Goal: Information Seeking & Learning: Learn about a topic

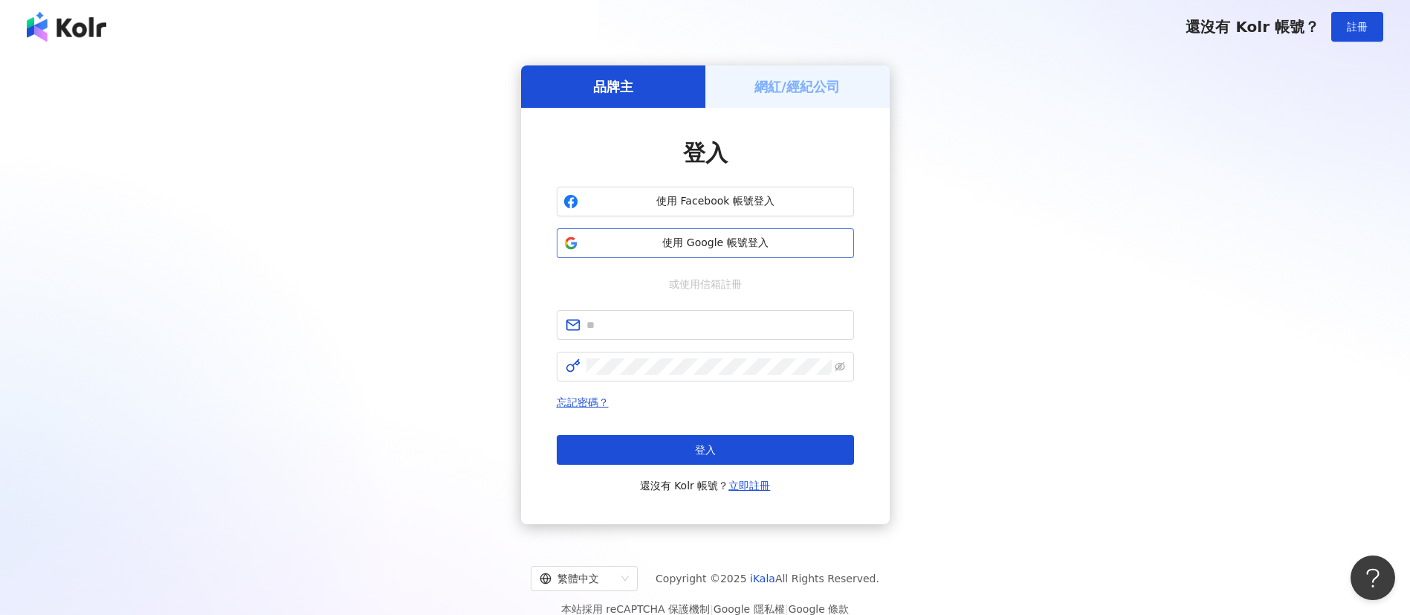
click at [710, 236] on span "使用 Google 帳號登入" at bounding box center [715, 243] width 263 height 15
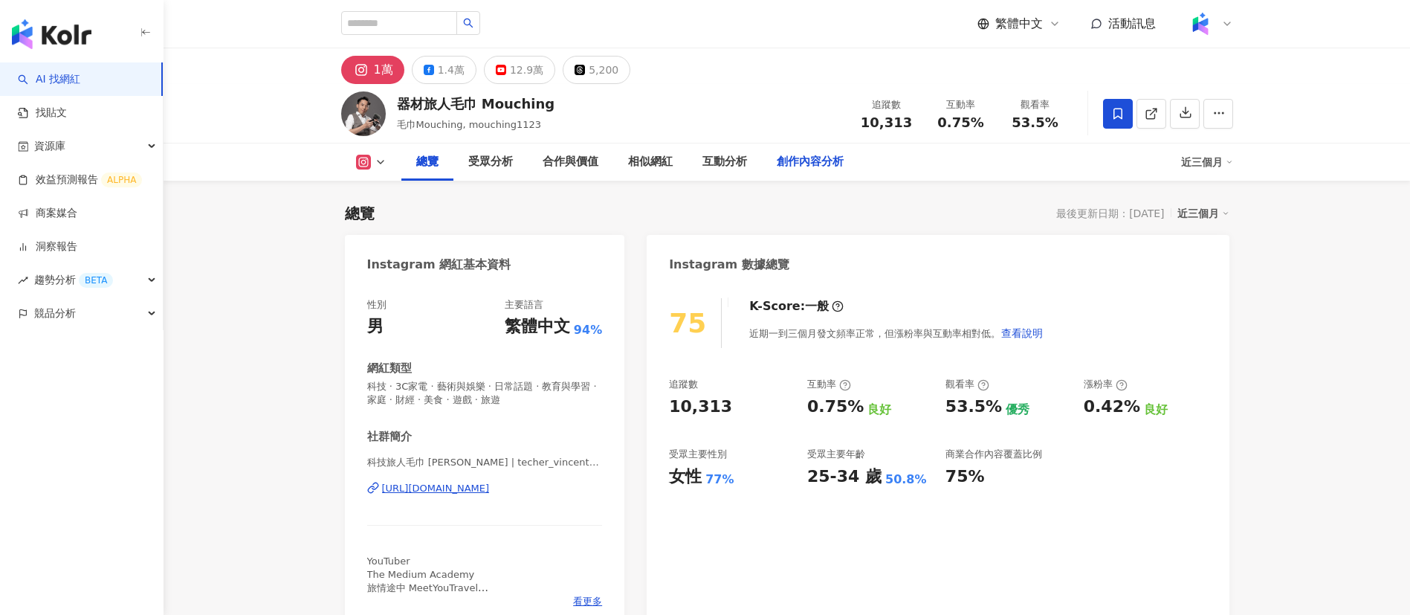
click at [800, 169] on div "創作內容分析" at bounding box center [810, 162] width 67 height 18
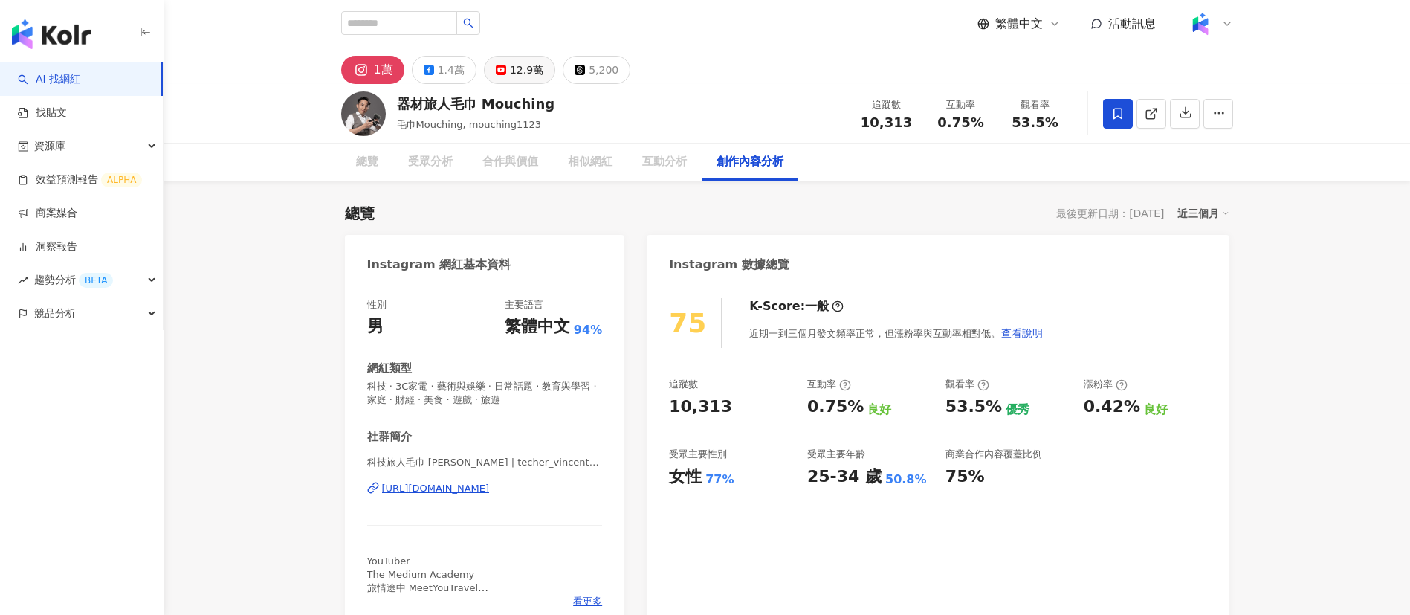
click at [511, 66] on div "12.9萬" at bounding box center [526, 69] width 33 height 21
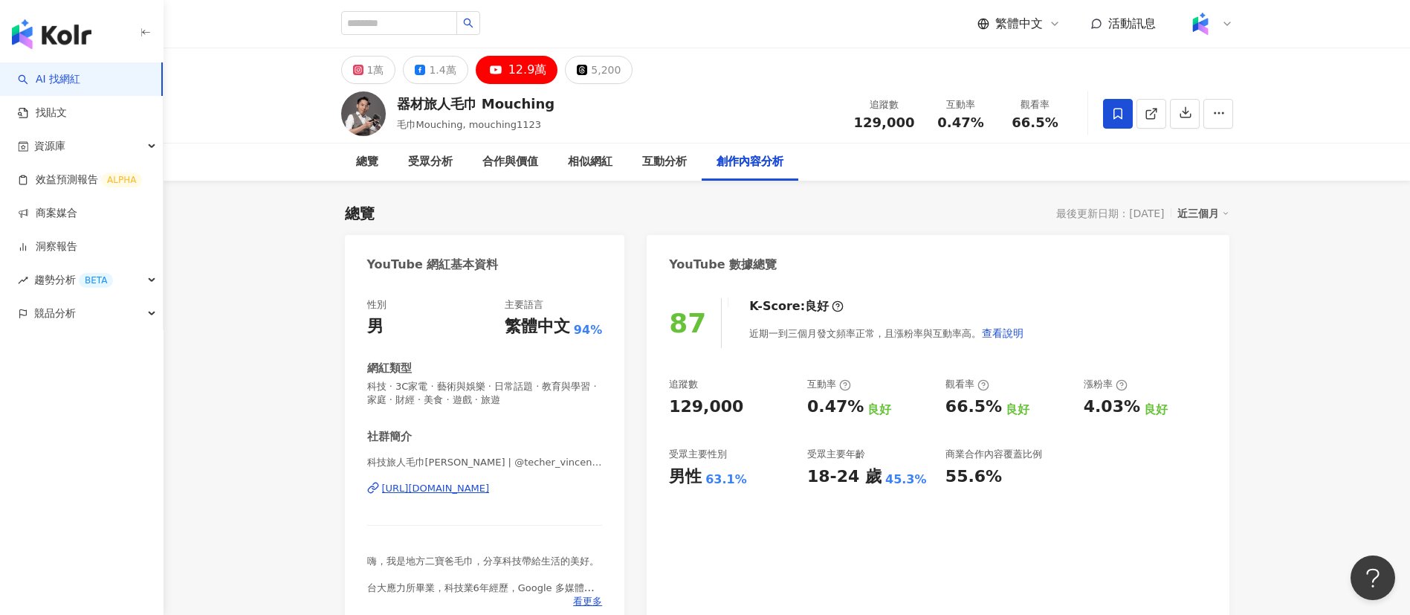
drag, startPoint x: 511, startPoint y: 66, endPoint x: 492, endPoint y: 65, distance: 19.4
click at [492, 65] on icon at bounding box center [496, 70] width 18 height 18
click at [723, 158] on div "創作內容分析" at bounding box center [749, 162] width 67 height 18
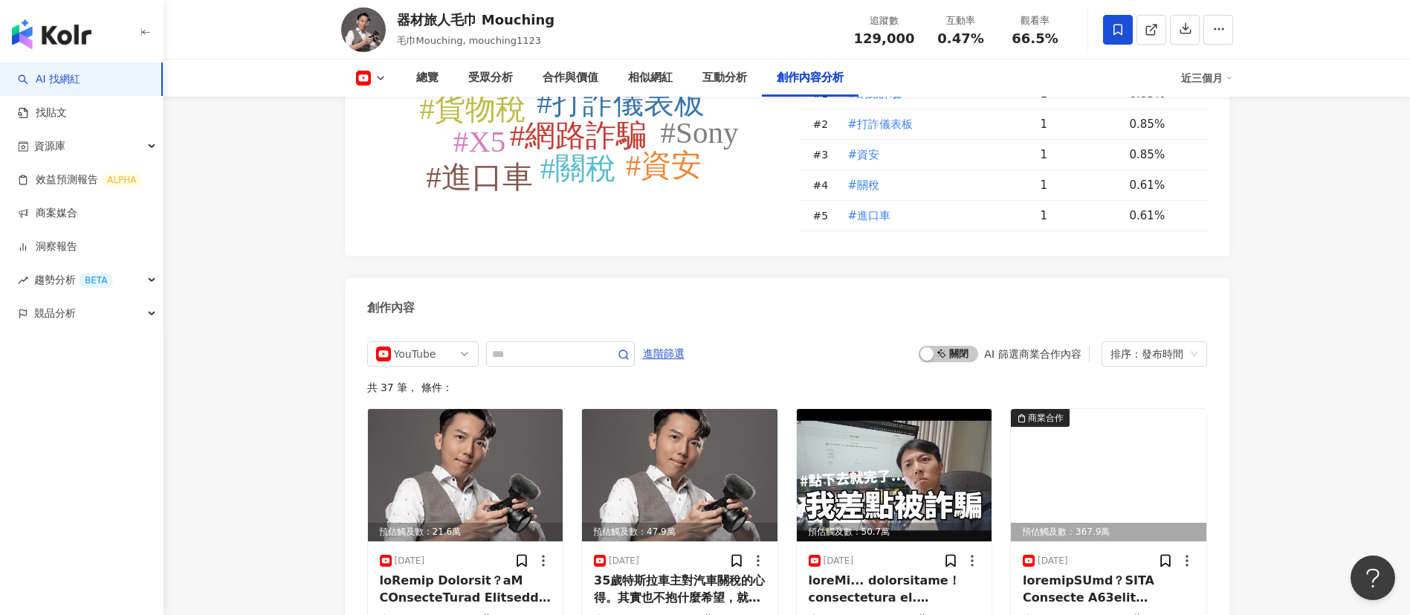
scroll to position [3995, 0]
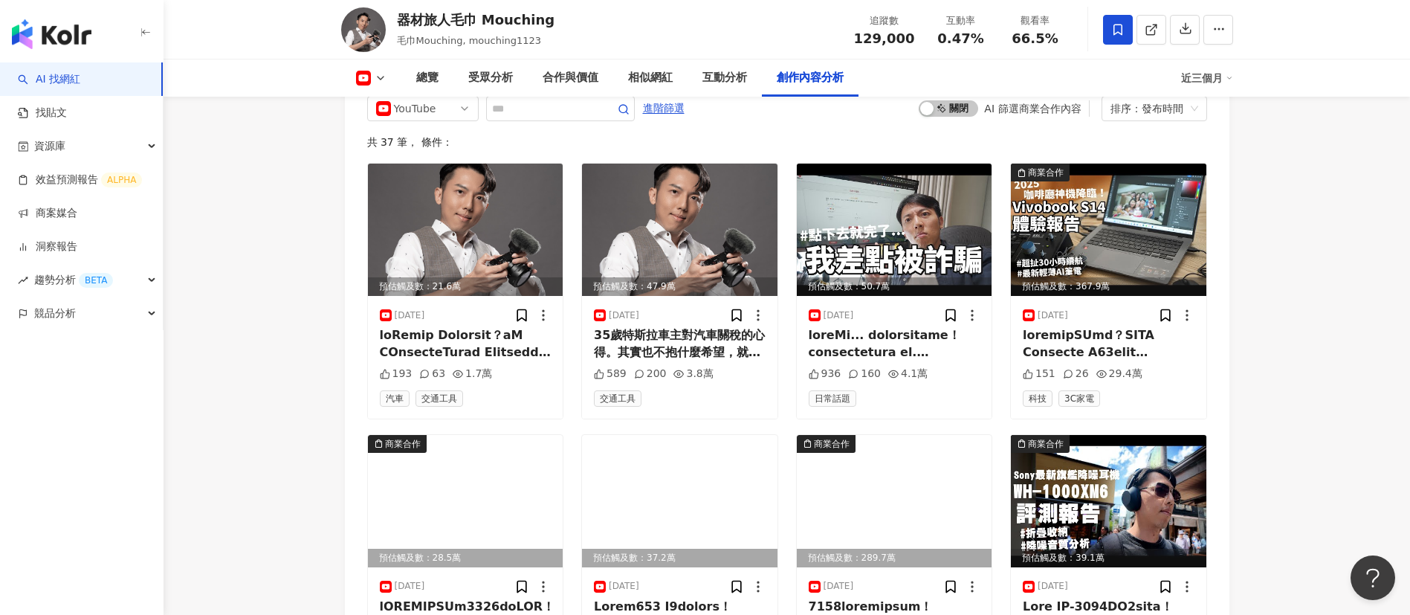
scroll to position [4244, 0]
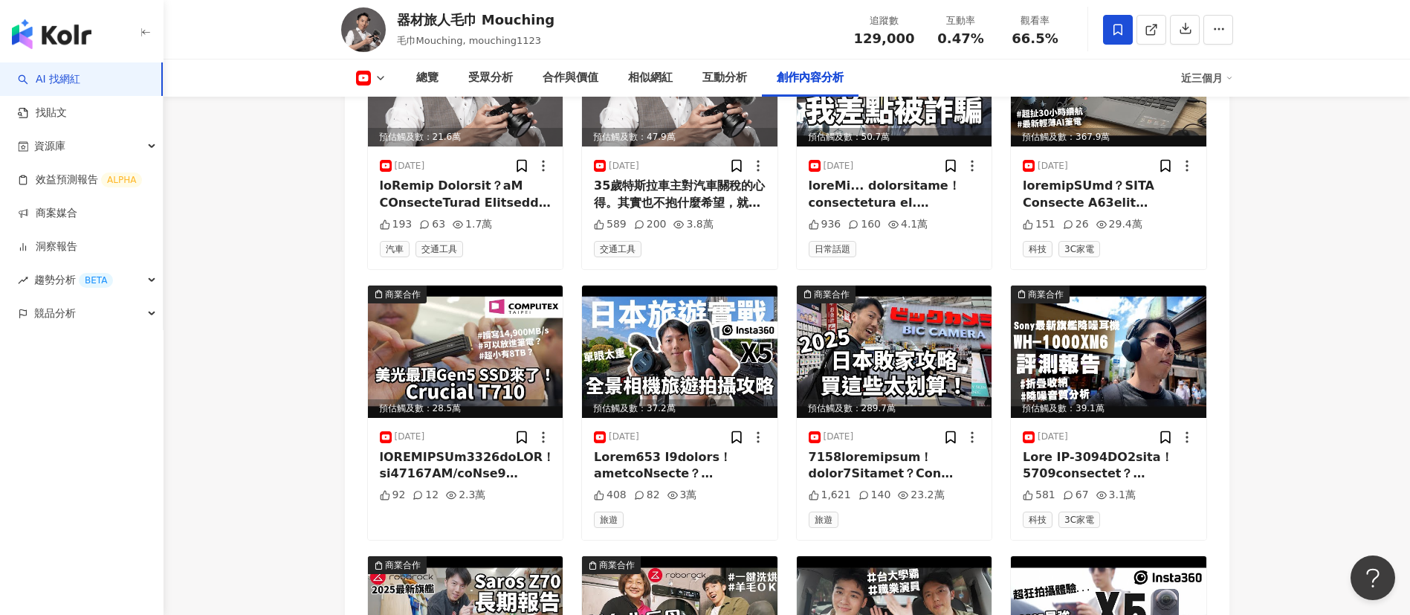
scroll to position [4438, 0]
